Goal: Task Accomplishment & Management: Manage account settings

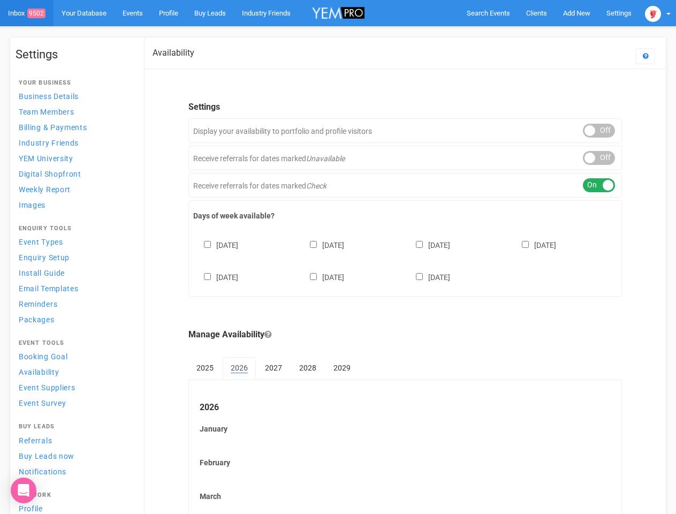
click at [338, 257] on div "[DATE] [DATE] [DATE] [DATE] [DATE] [DATE] [DATE]" at bounding box center [405, 256] width 424 height 64
click at [488, 13] on span "Search Events" at bounding box center [488, 13] width 43 height 8
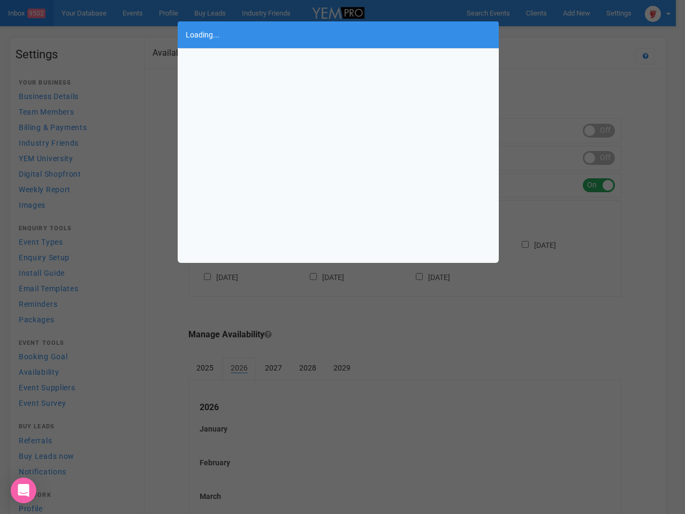
click at [577, 13] on div "Loading..." at bounding box center [342, 257] width 685 height 514
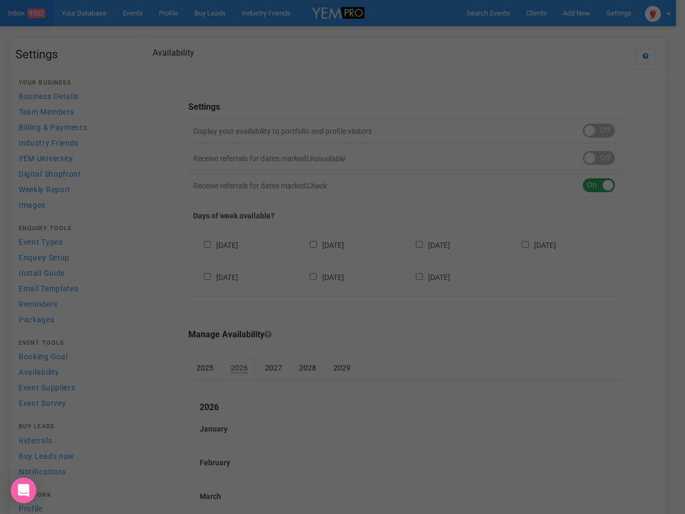
click at [552, 34] on div "Loading..." at bounding box center [342, 257] width 685 height 514
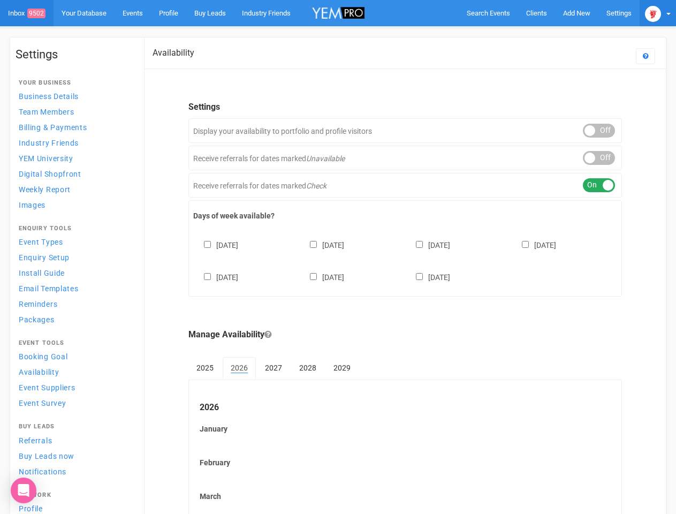
click at [658, 13] on img at bounding box center [653, 14] width 16 height 16
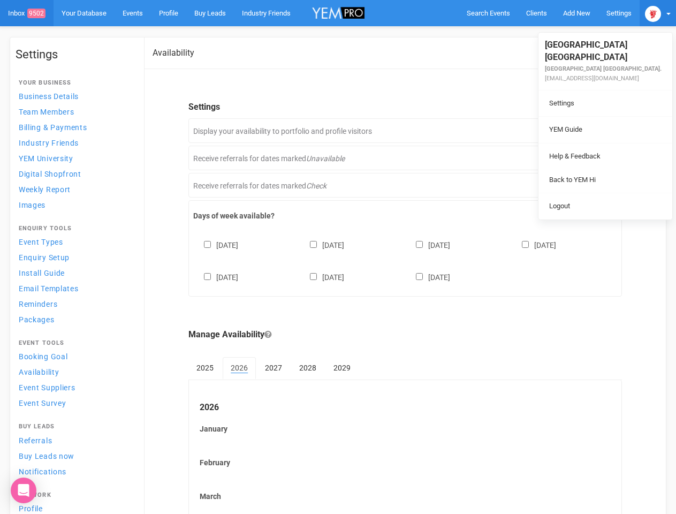
click at [599, 143] on li at bounding box center [606, 143] width 134 height 1
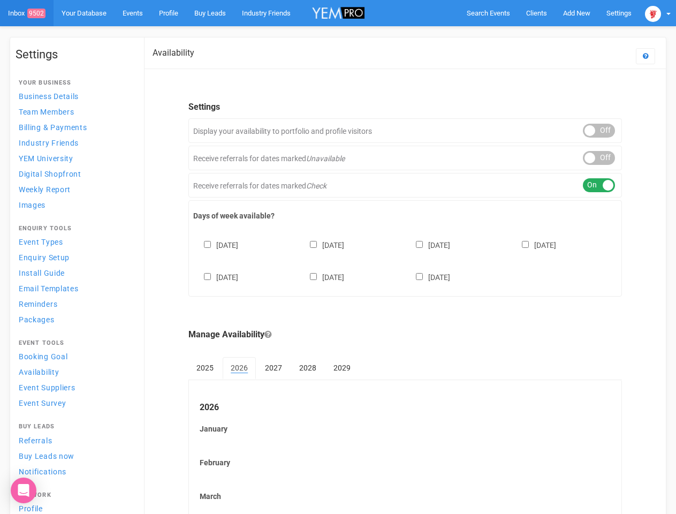
click at [599, 158] on div "ON OFF" at bounding box center [599, 158] width 32 height 14
click at [599, 185] on div "ON OFF" at bounding box center [599, 185] width 32 height 14
click at [405, 260] on div "[DATE] [DATE] [DATE] [DATE] [DATE] [DATE] [DATE]" at bounding box center [405, 256] width 424 height 64
